Goal: Information Seeking & Learning: Learn about a topic

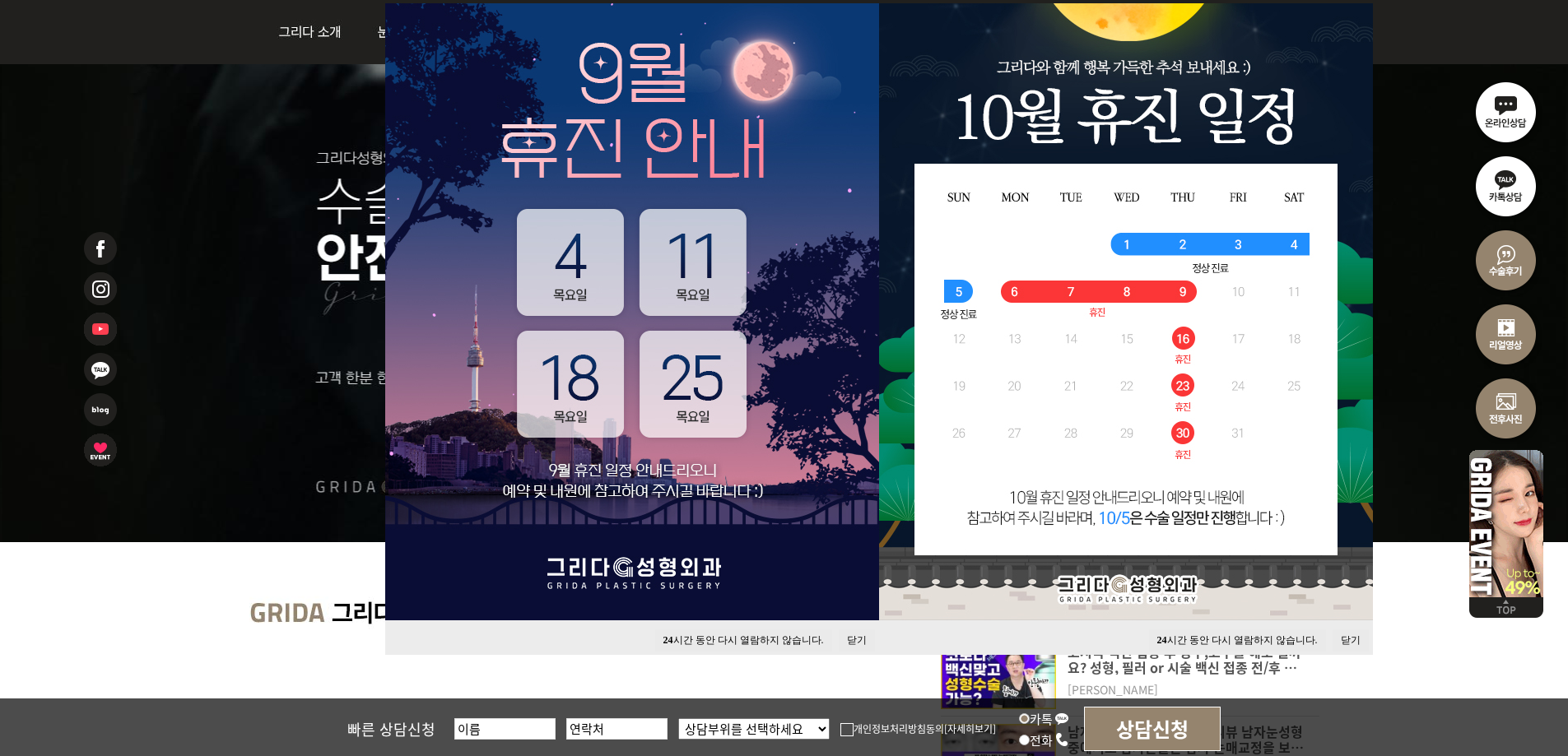
scroll to position [164, 0]
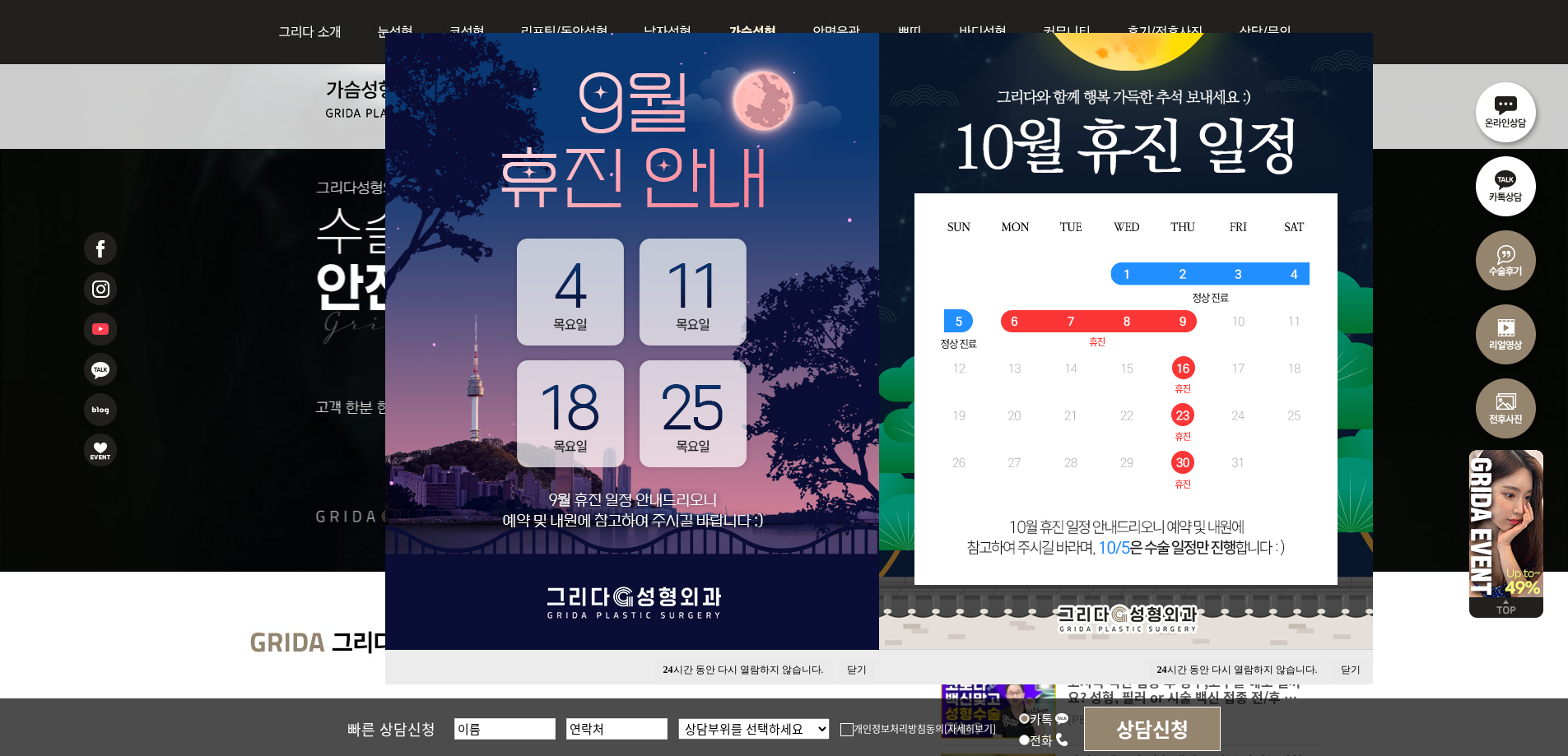
click at [756, 24] on img at bounding box center [753, 32] width 84 height 64
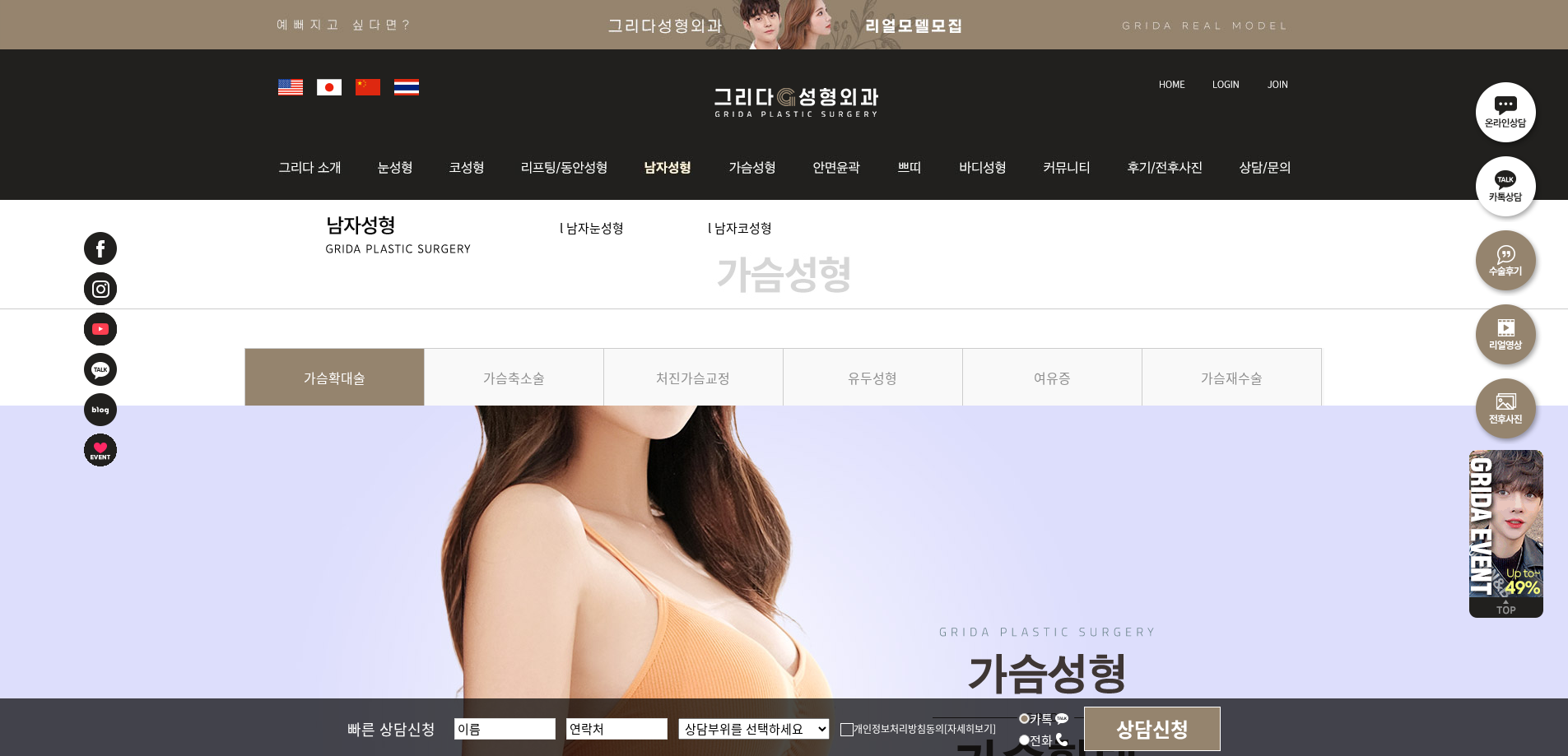
click at [656, 168] on img at bounding box center [670, 168] width 84 height 64
